Goal: Information Seeking & Learning: Learn about a topic

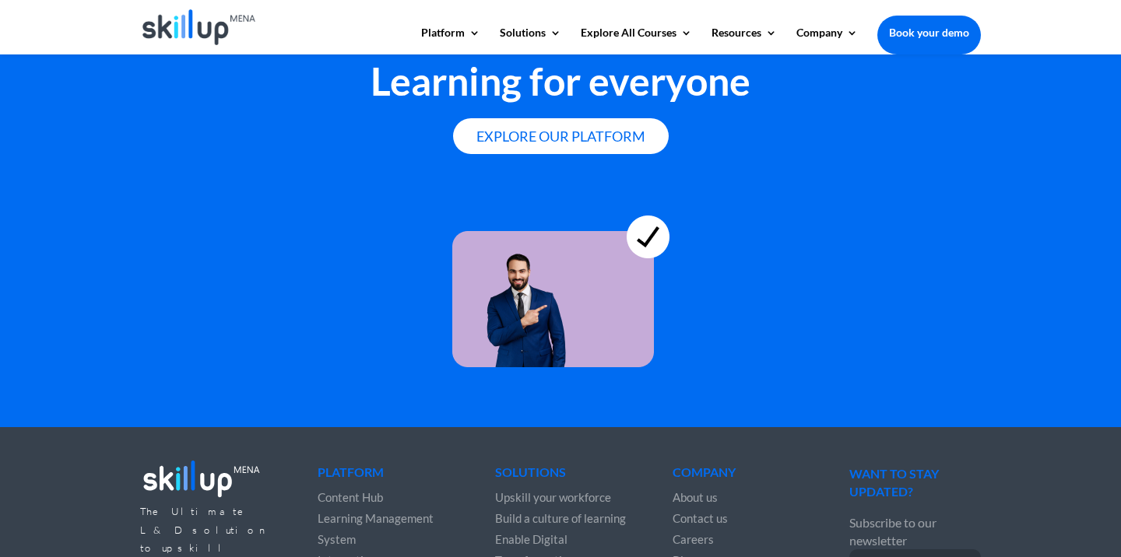
scroll to position [4362, 0]
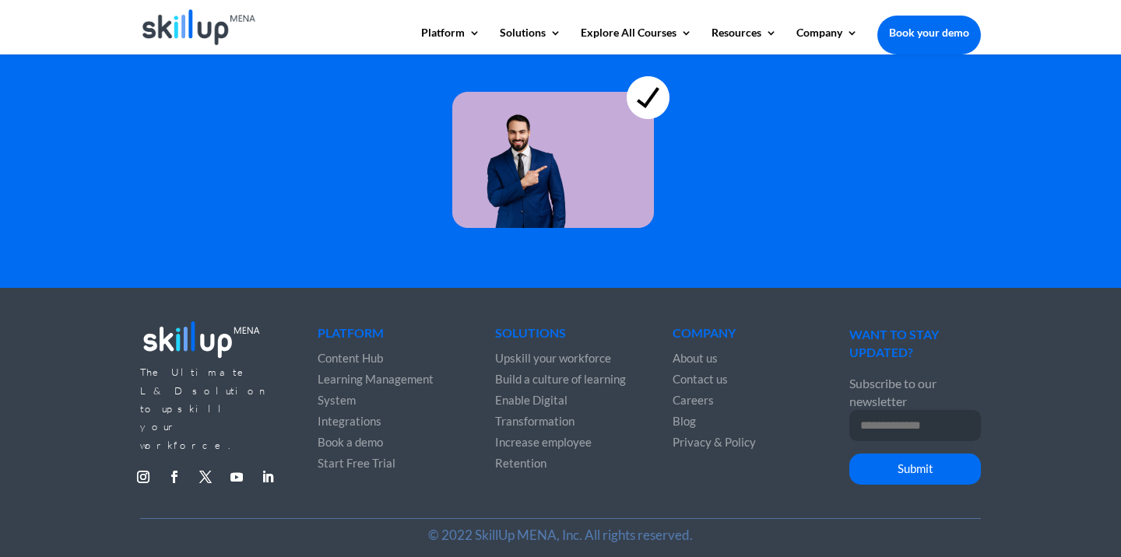
click at [736, 435] on span "Privacy & Policy" at bounding box center [714, 442] width 83 height 14
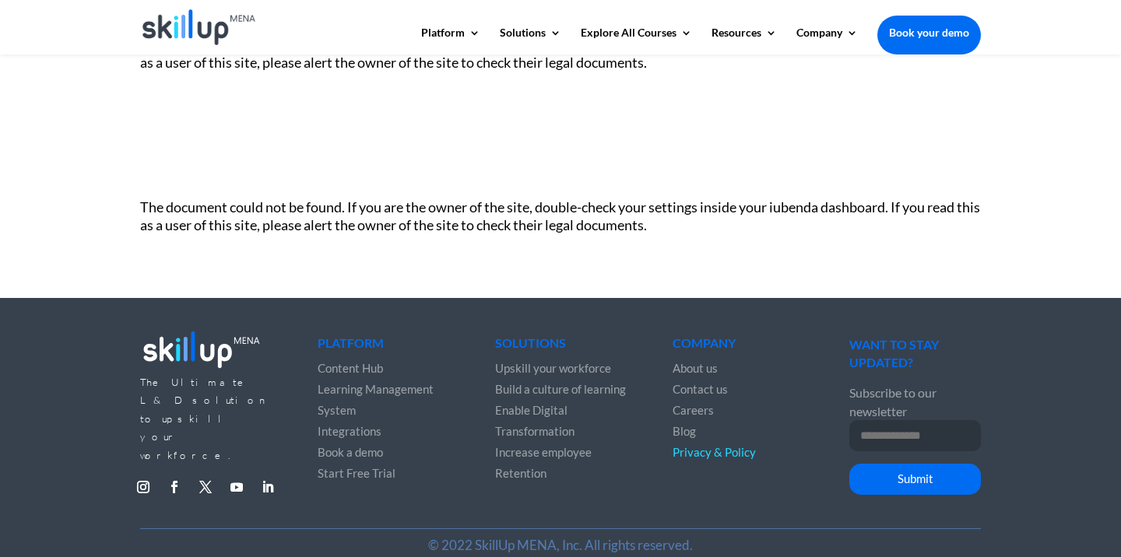
scroll to position [261, 0]
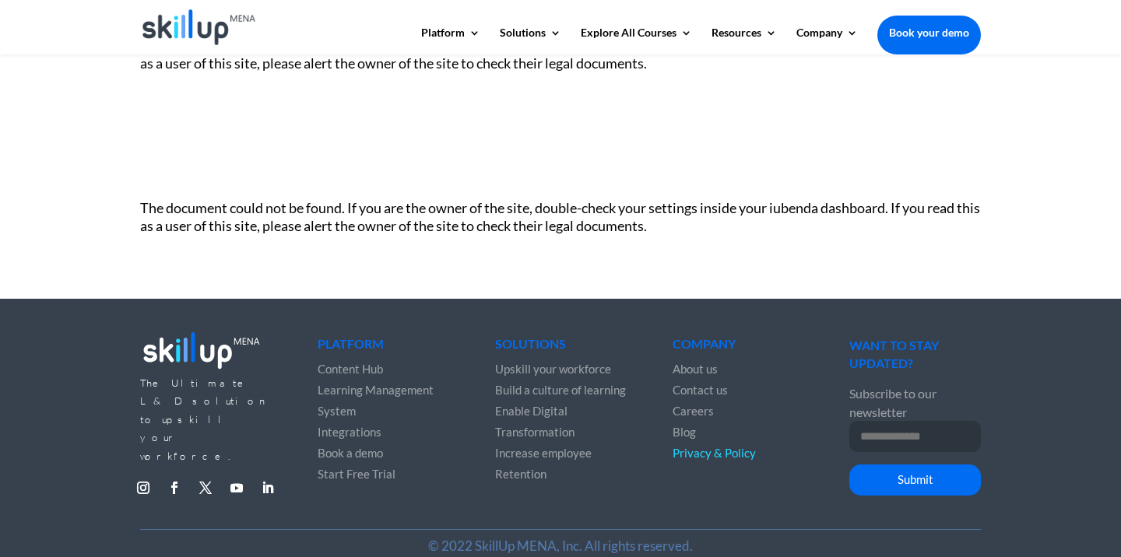
click at [722, 456] on span "Privacy & Policy" at bounding box center [714, 453] width 83 height 14
